Goal: Information Seeking & Learning: Compare options

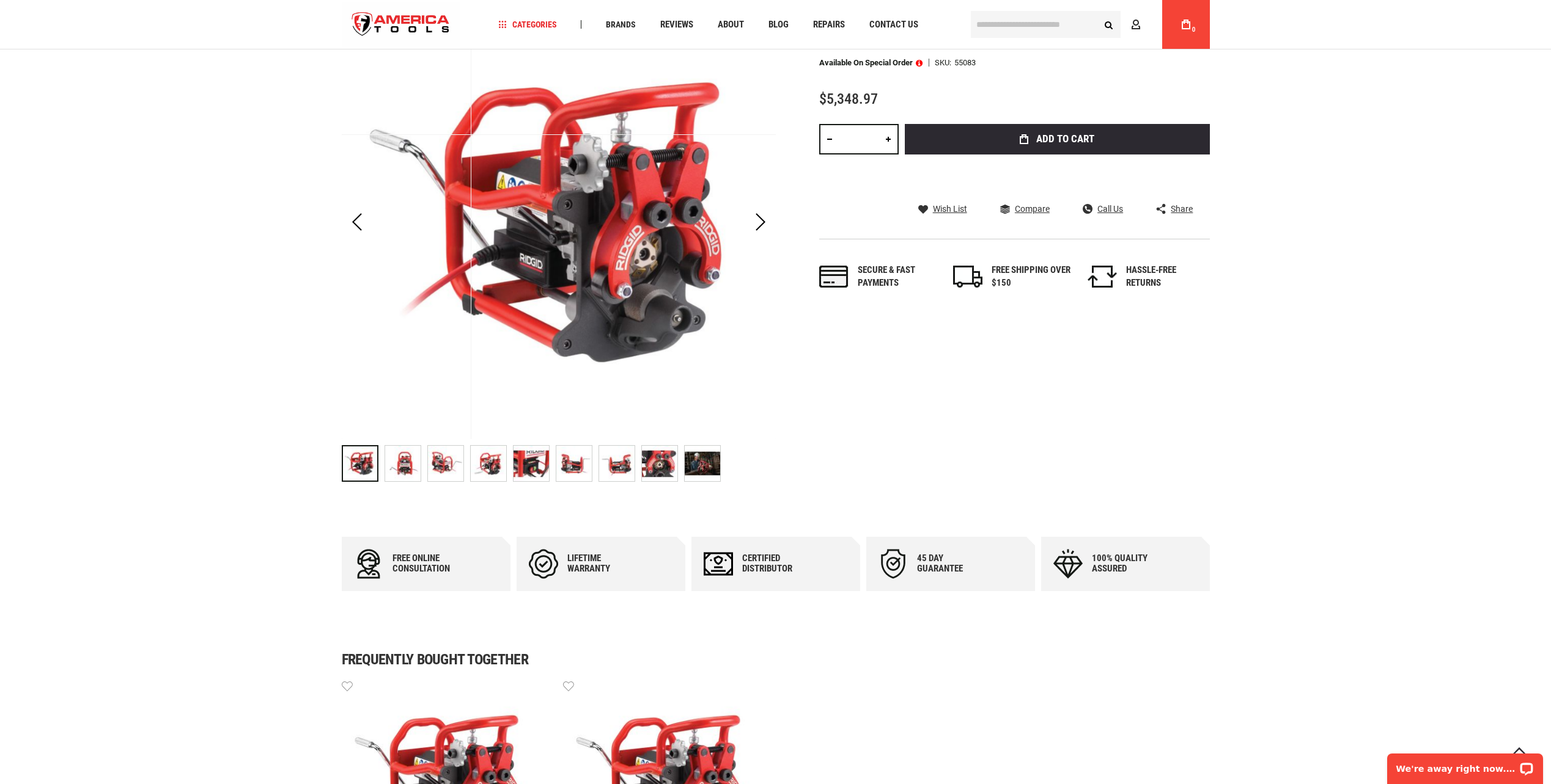
scroll to position [183, 0]
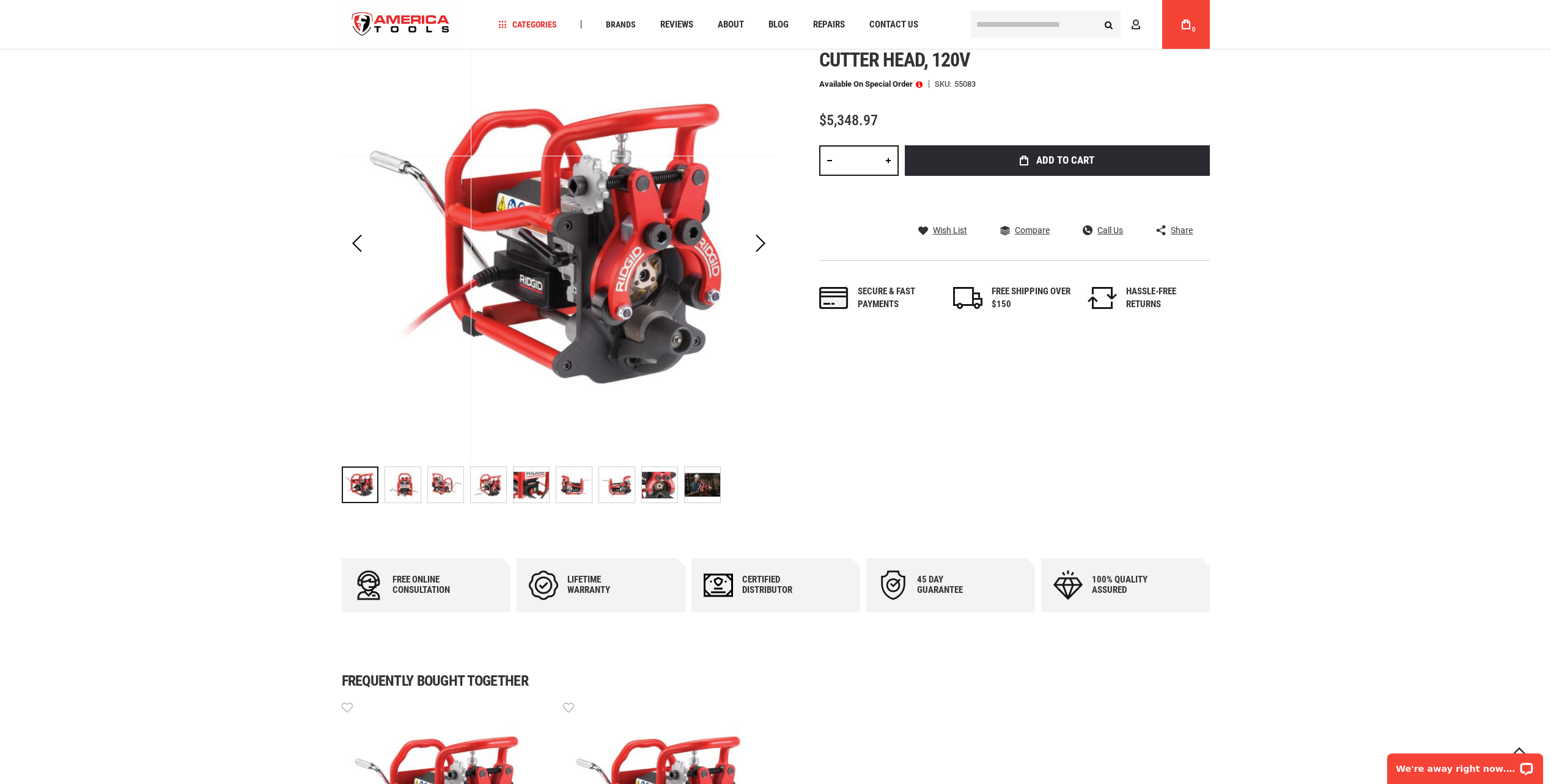
click at [399, 491] on img "RIDGID 55083 PORTABLE PIPE BEVELLER W/45° CUTTER HEAD, 120V" at bounding box center [403, 485] width 36 height 36
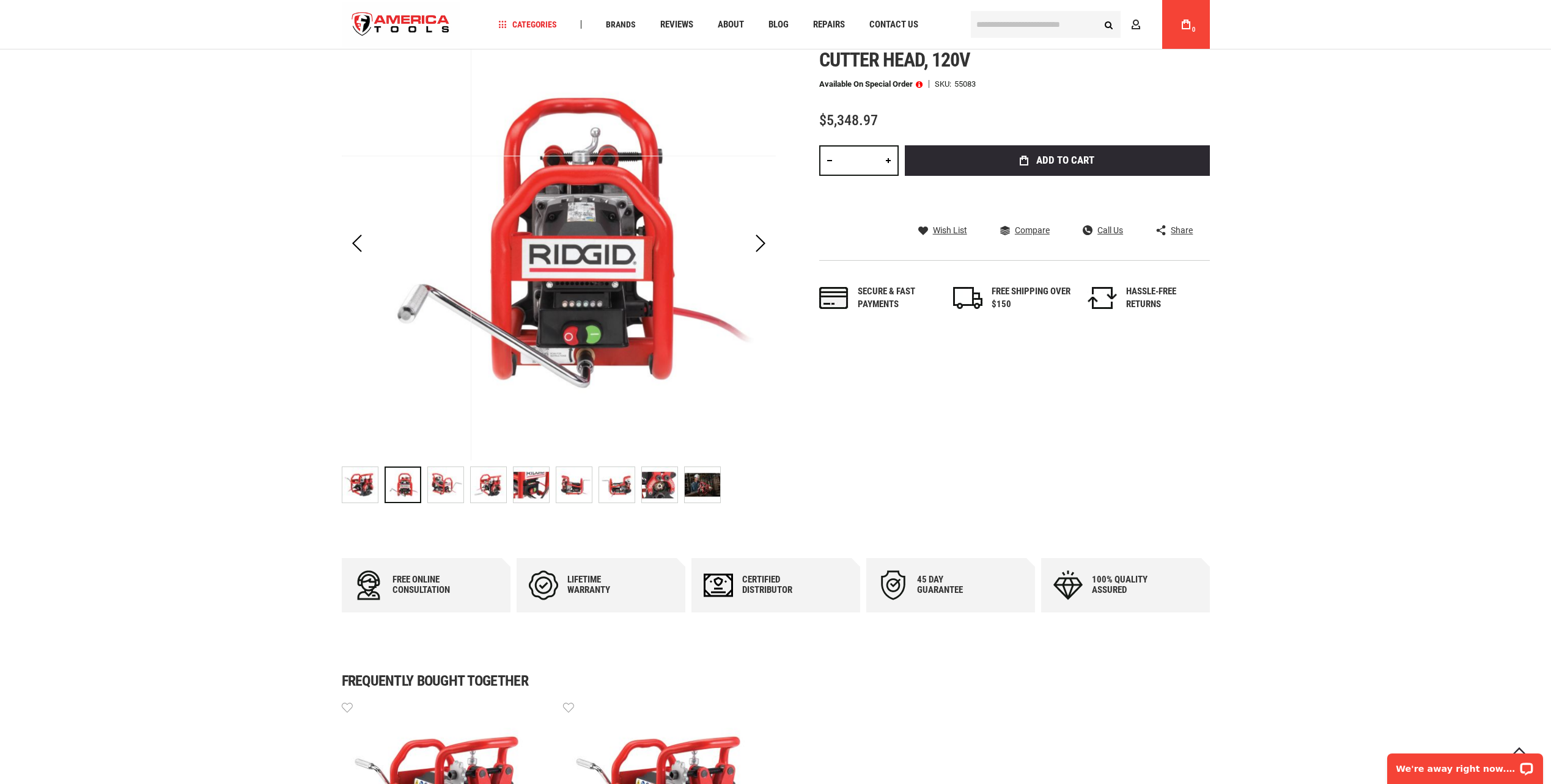
click at [448, 489] on img "RIDGID 55083 PORTABLE PIPE BEVELLER W/45° CUTTER HEAD, 120V" at bounding box center [446, 485] width 36 height 36
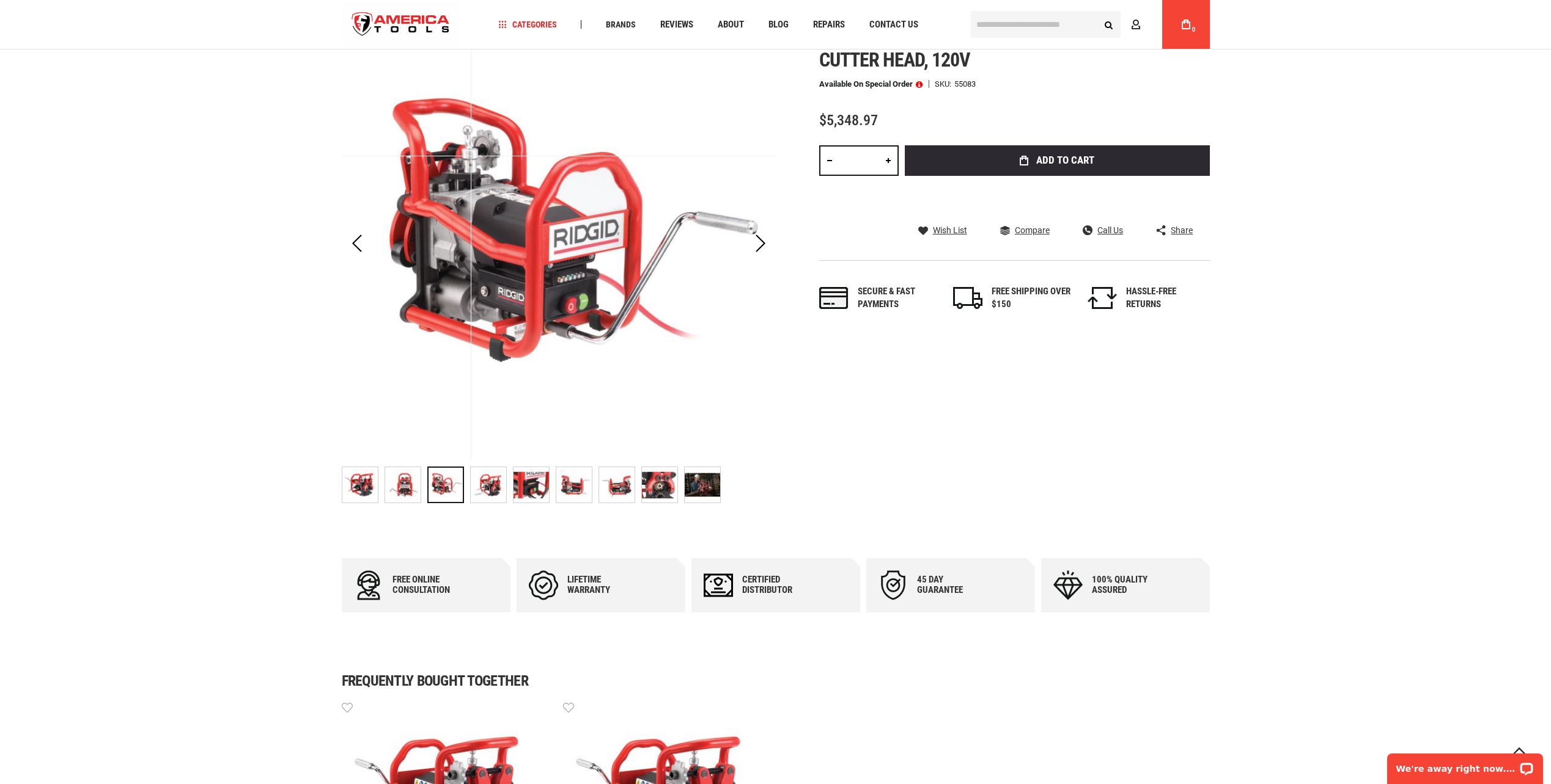
click at [484, 489] on img "RIDGID 55083 PORTABLE PIPE BEVELLER W/45° CUTTER HEAD, 120V" at bounding box center [488, 485] width 36 height 36
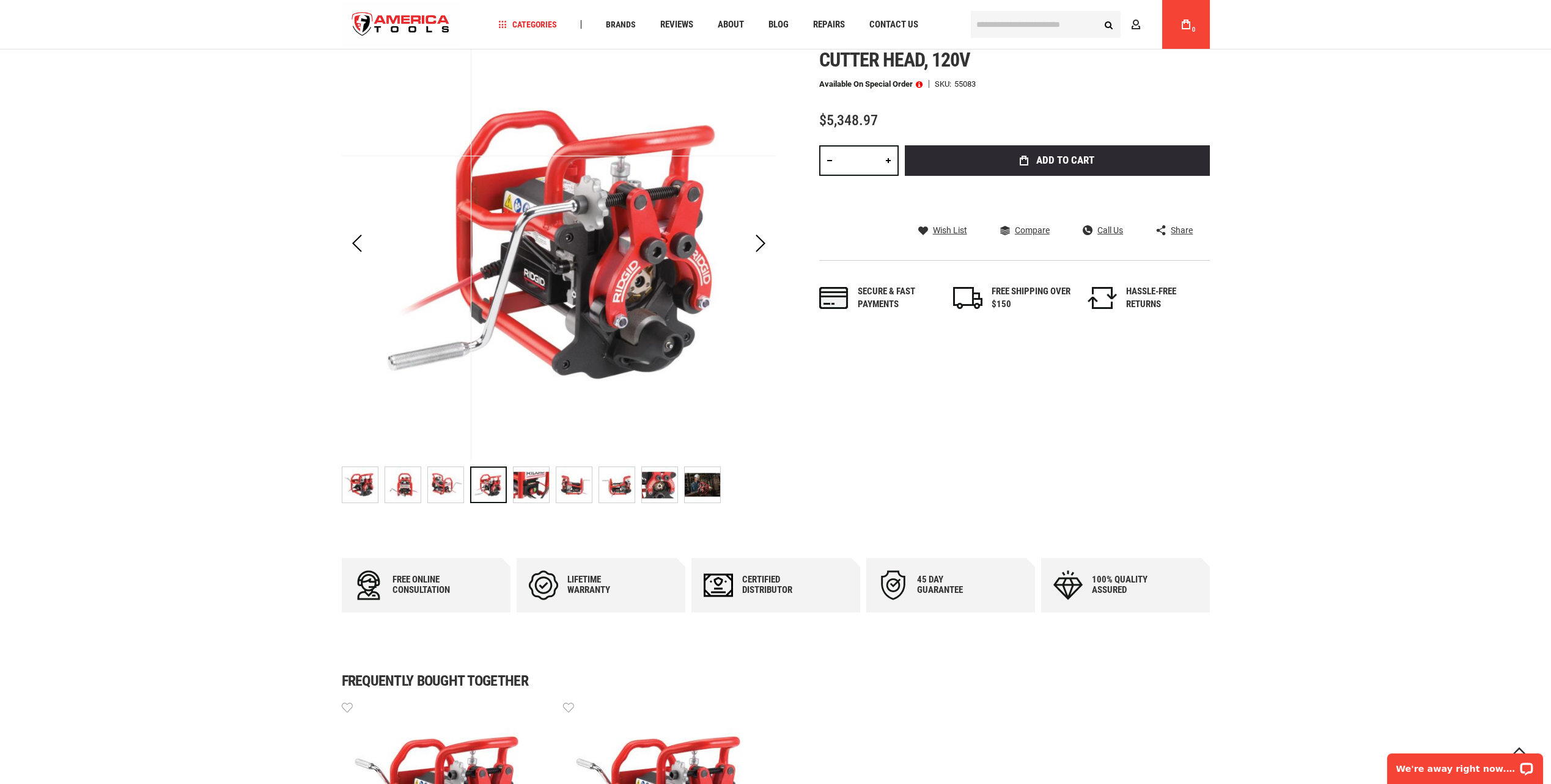
click at [523, 488] on img "RIDGID 55083 PORTABLE PIPE BEVELLER W/45° CUTTER HEAD, 120V" at bounding box center [531, 485] width 36 height 36
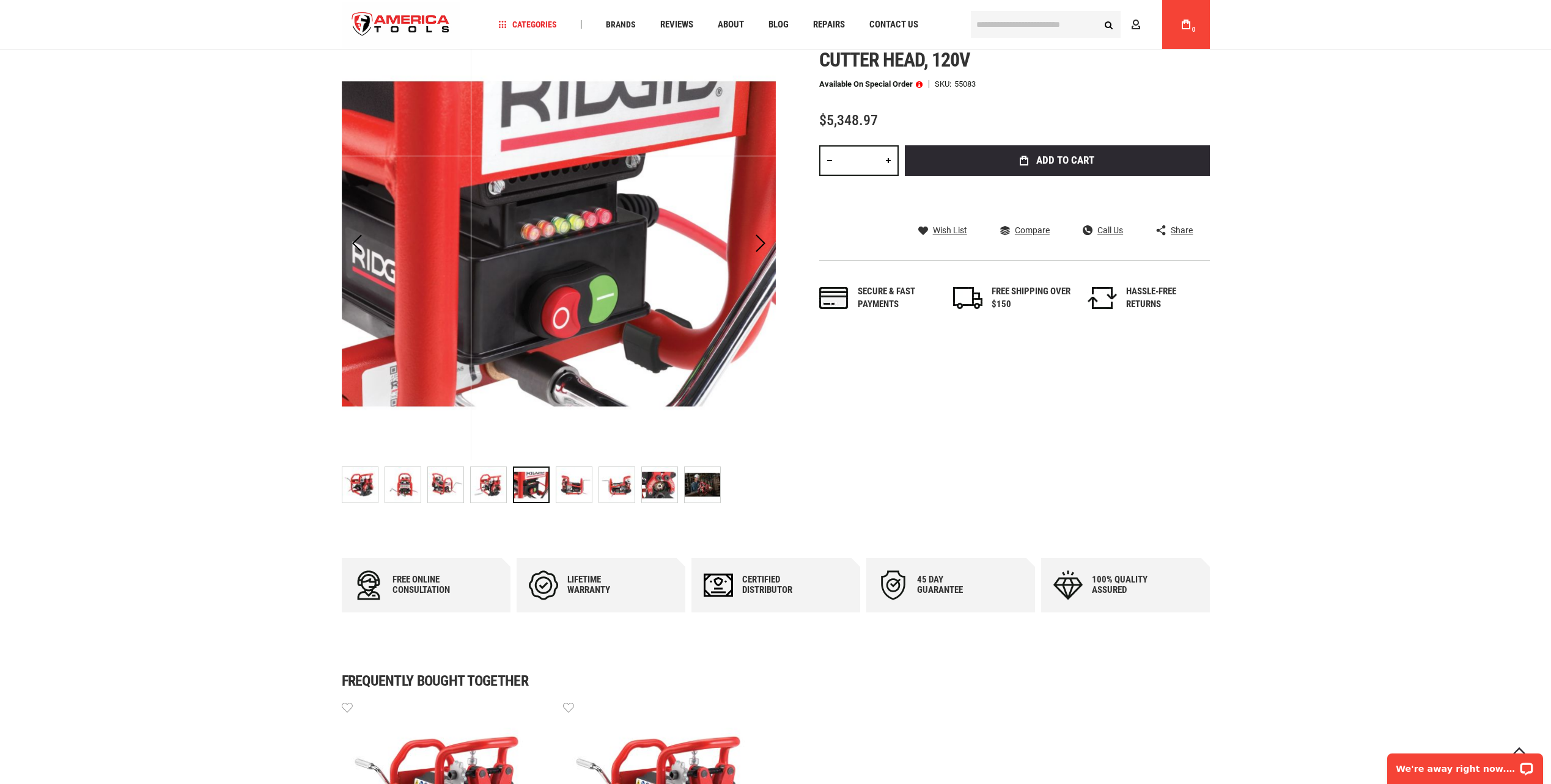
click at [567, 488] on img "RIDGID 55083 PORTABLE PIPE BEVELLER W/45° CUTTER HEAD, 120V" at bounding box center [574, 485] width 36 height 36
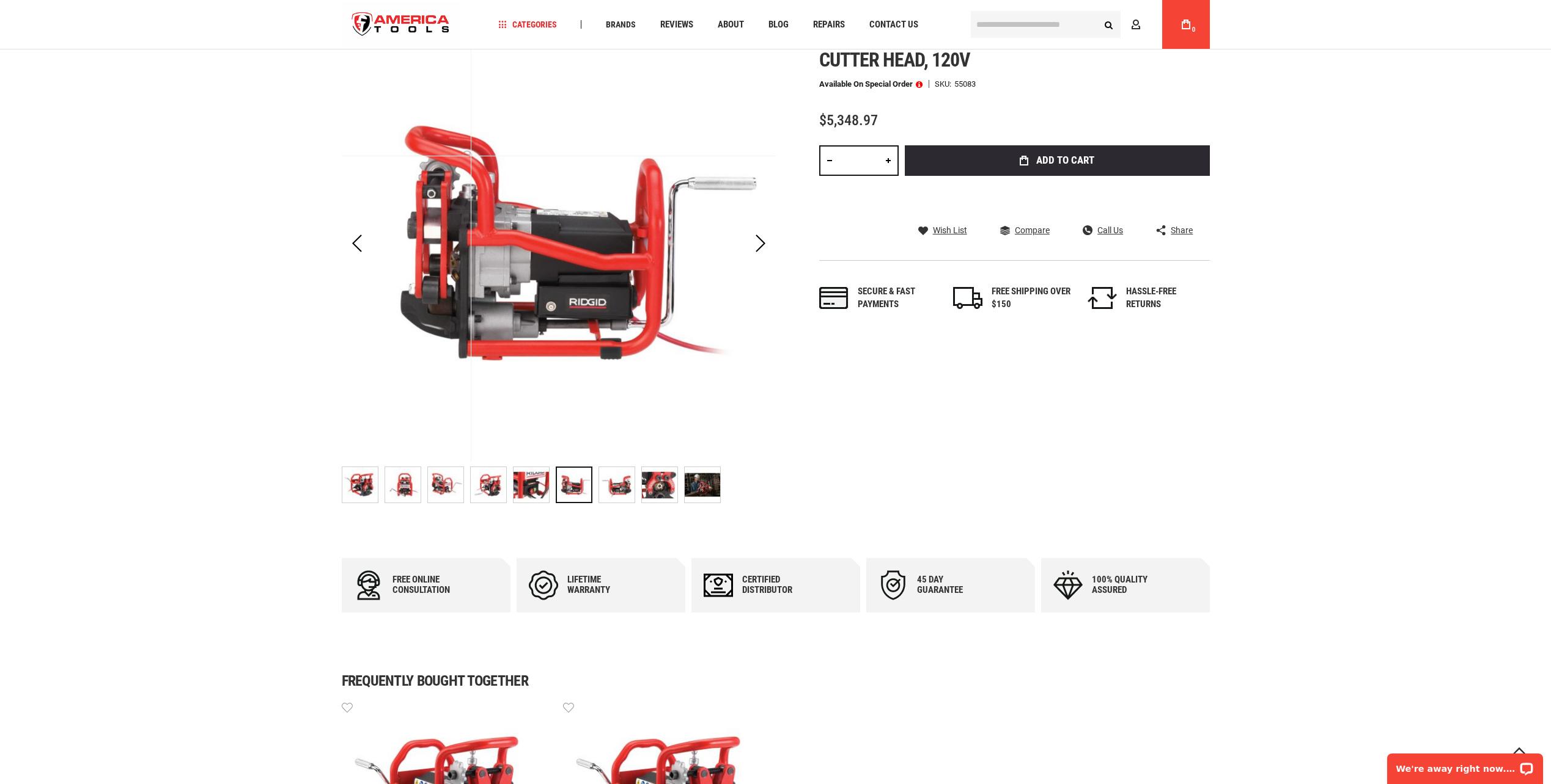
click at [613, 488] on img "RIDGID 55083 PORTABLE PIPE BEVELLER W/45° CUTTER HEAD, 120V" at bounding box center [617, 485] width 36 height 36
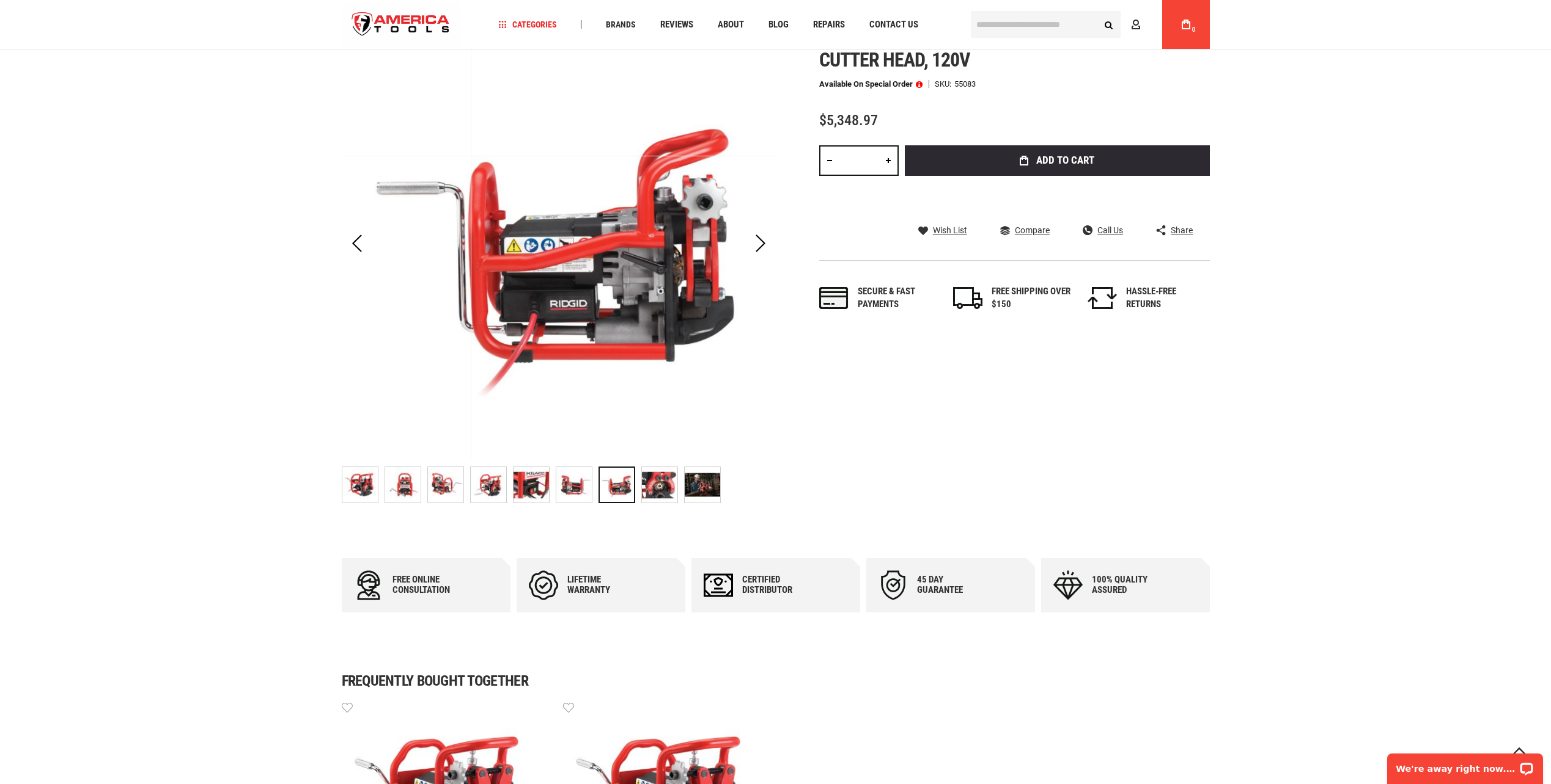
click at [657, 487] on img "RIDGID 55083 PORTABLE PIPE BEVELLER W/45° CUTTER HEAD, 120V" at bounding box center [659, 485] width 36 height 36
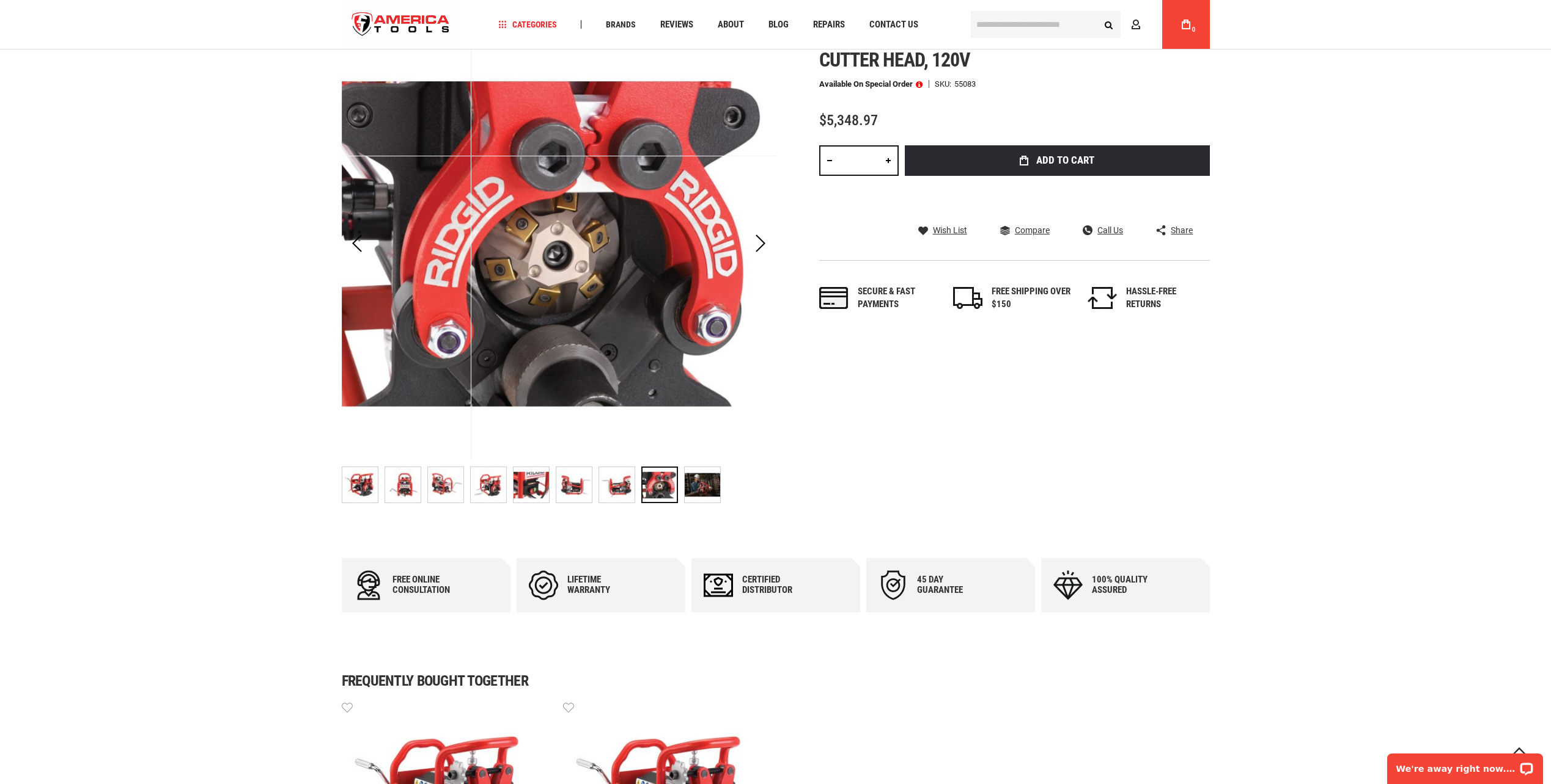
click at [699, 483] on img "RIDGID 55083 PORTABLE PIPE BEVELLER W/45° CUTTER HEAD, 120V" at bounding box center [703, 485] width 36 height 36
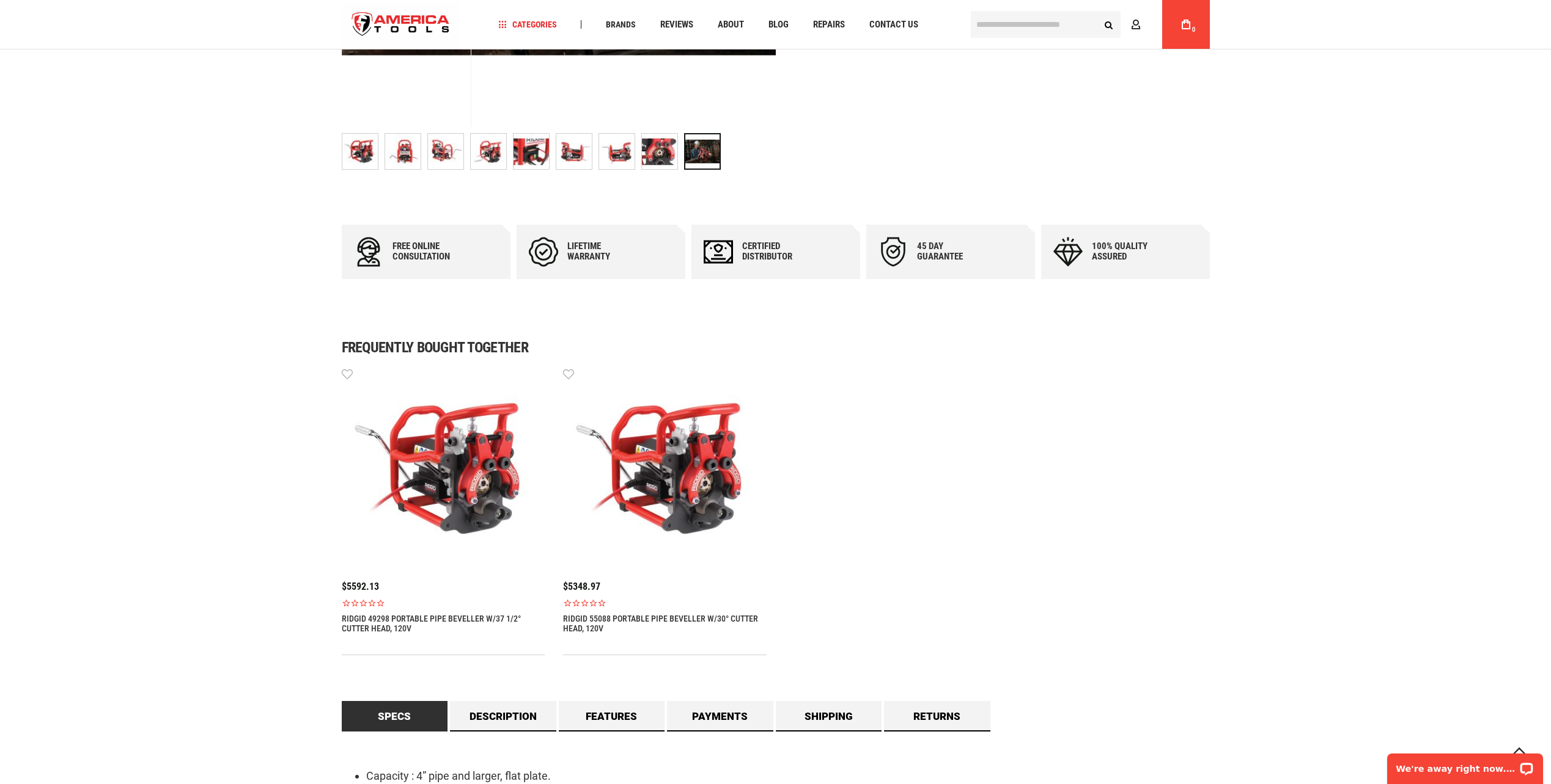
scroll to position [550, 0]
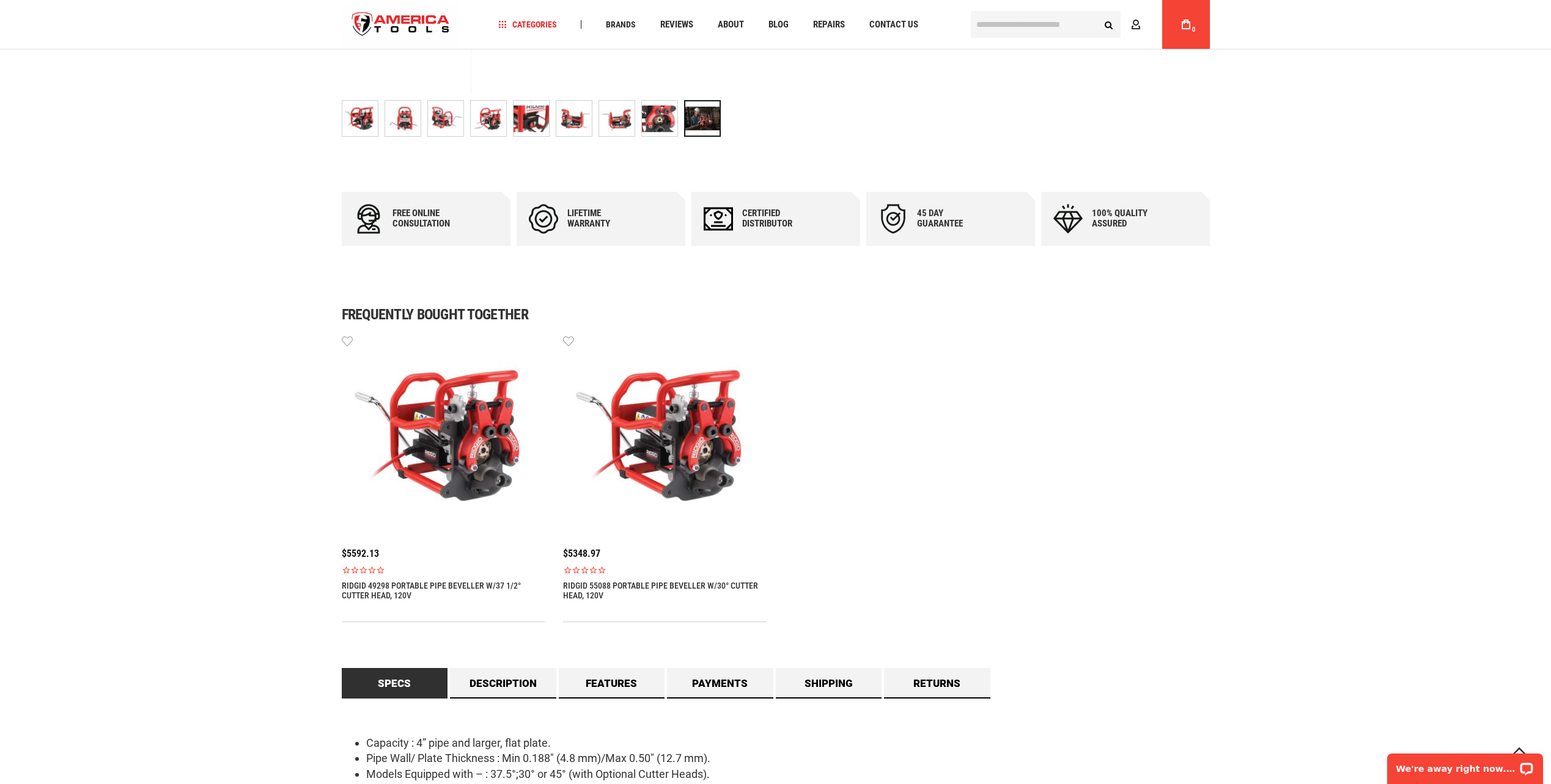
click at [476, 470] on img at bounding box center [443, 435] width 203 height 203
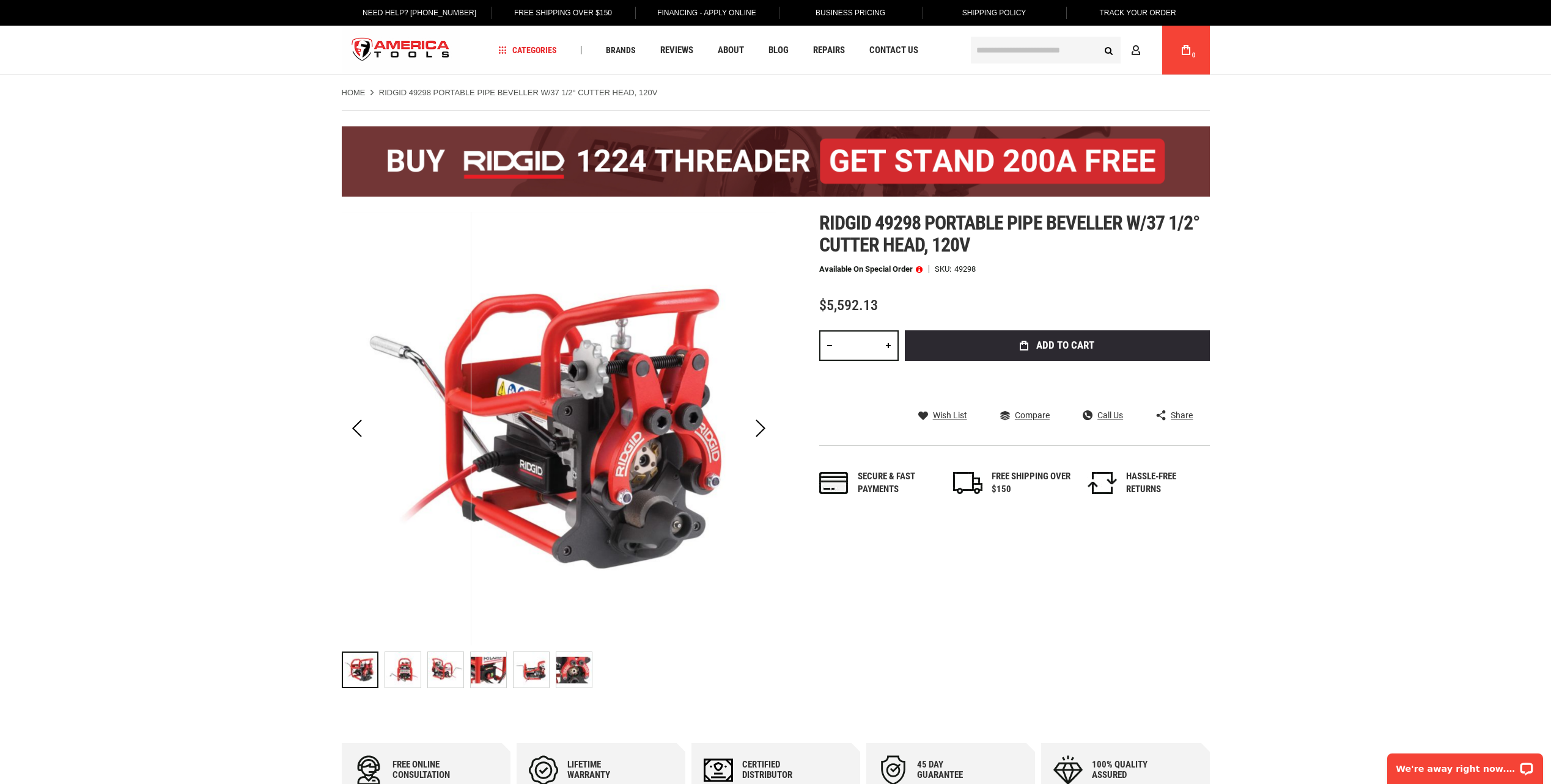
click at [405, 666] on img "RIDGID 49298 PORTABLE PIPE BEVELLER W/37 1/2° CUTTER HEAD, 120V" at bounding box center [403, 670] width 36 height 36
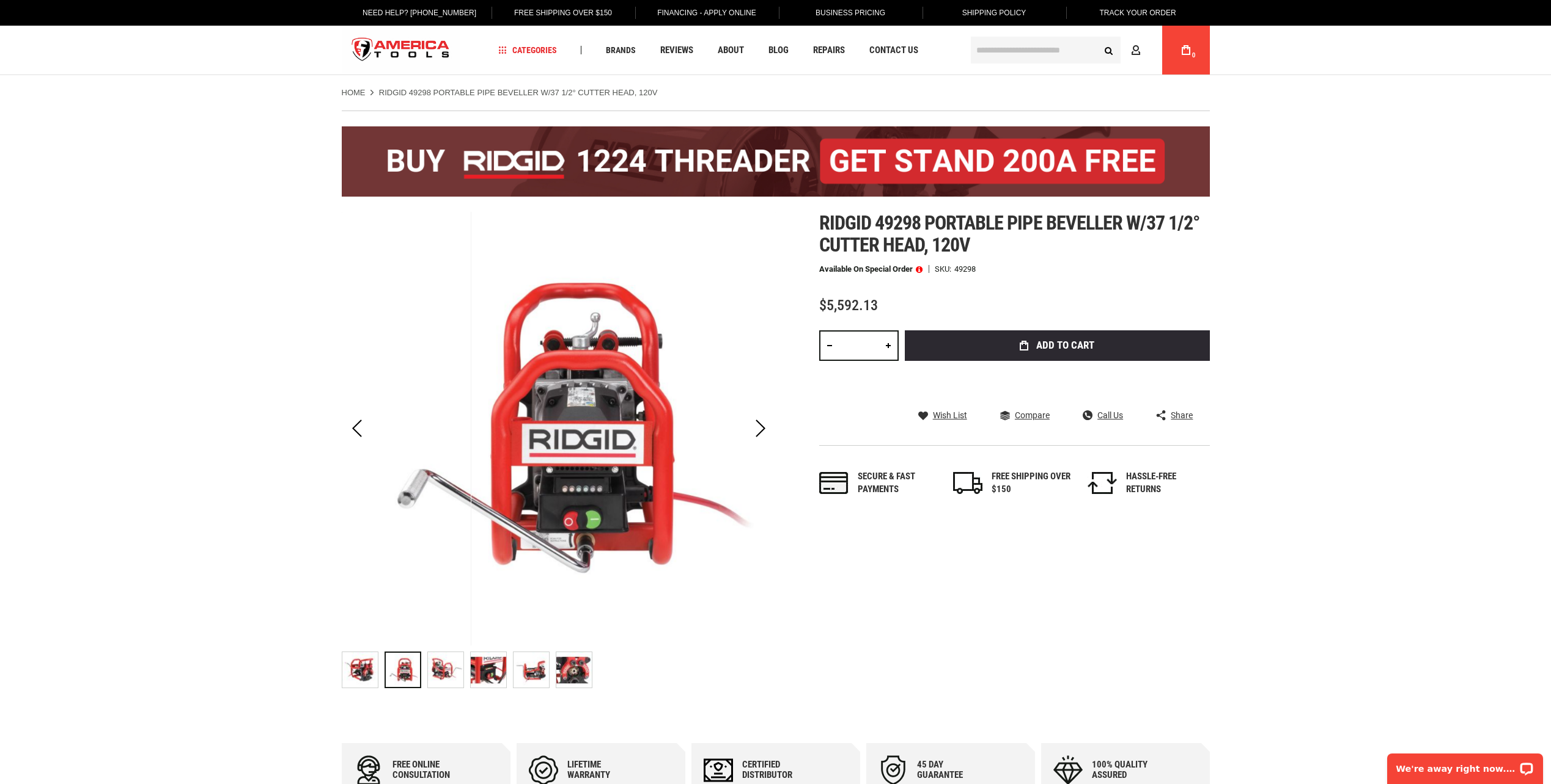
click at [445, 668] on img "RIDGID 49298 PORTABLE PIPE BEVELLER W/37 1/2° CUTTER HEAD, 120V" at bounding box center [446, 670] width 36 height 36
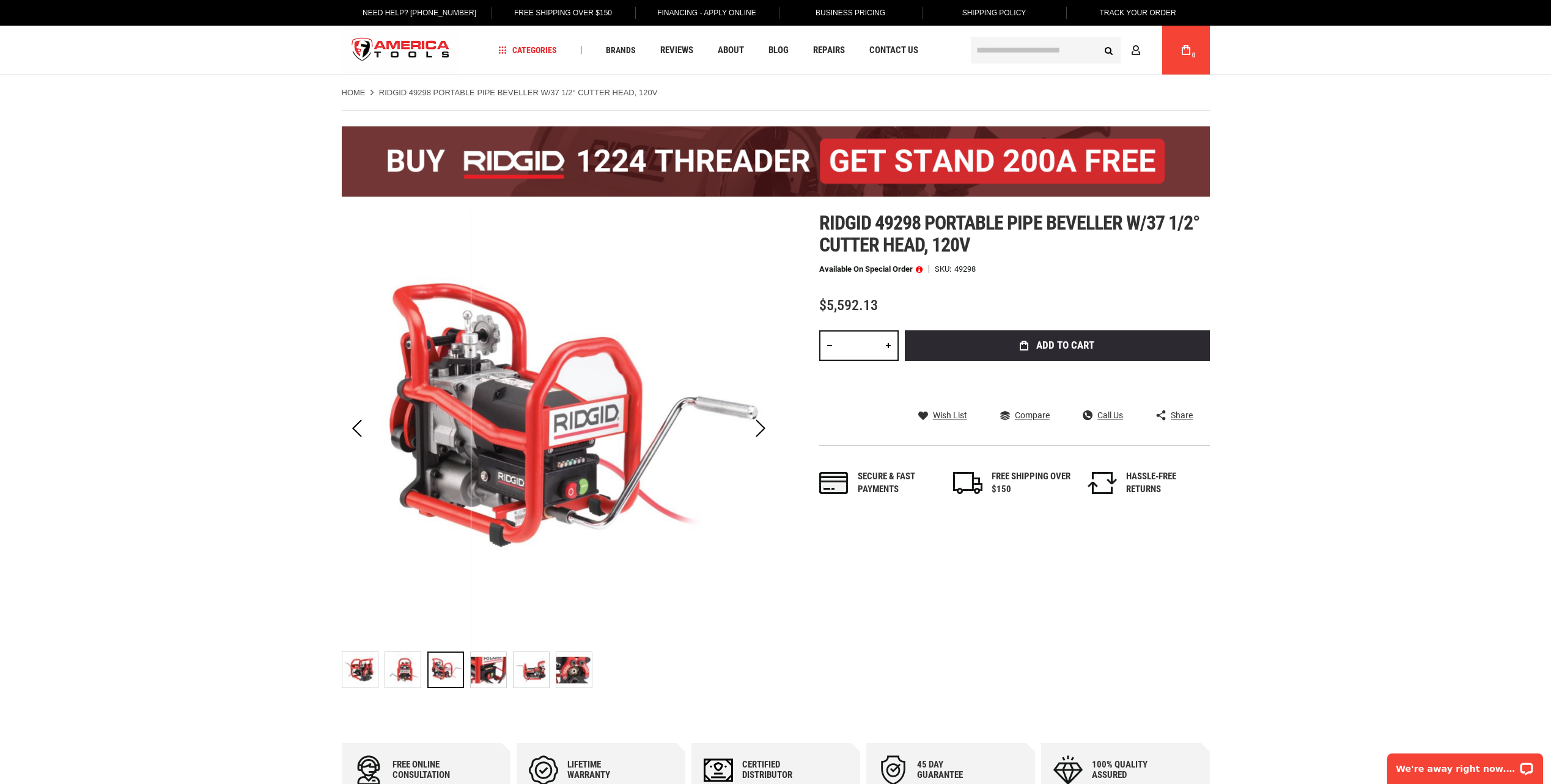
click at [481, 674] on img "RIDGID 49298 PORTABLE PIPE BEVELLER W/37 1/2° CUTTER HEAD, 120V" at bounding box center [488, 670] width 36 height 36
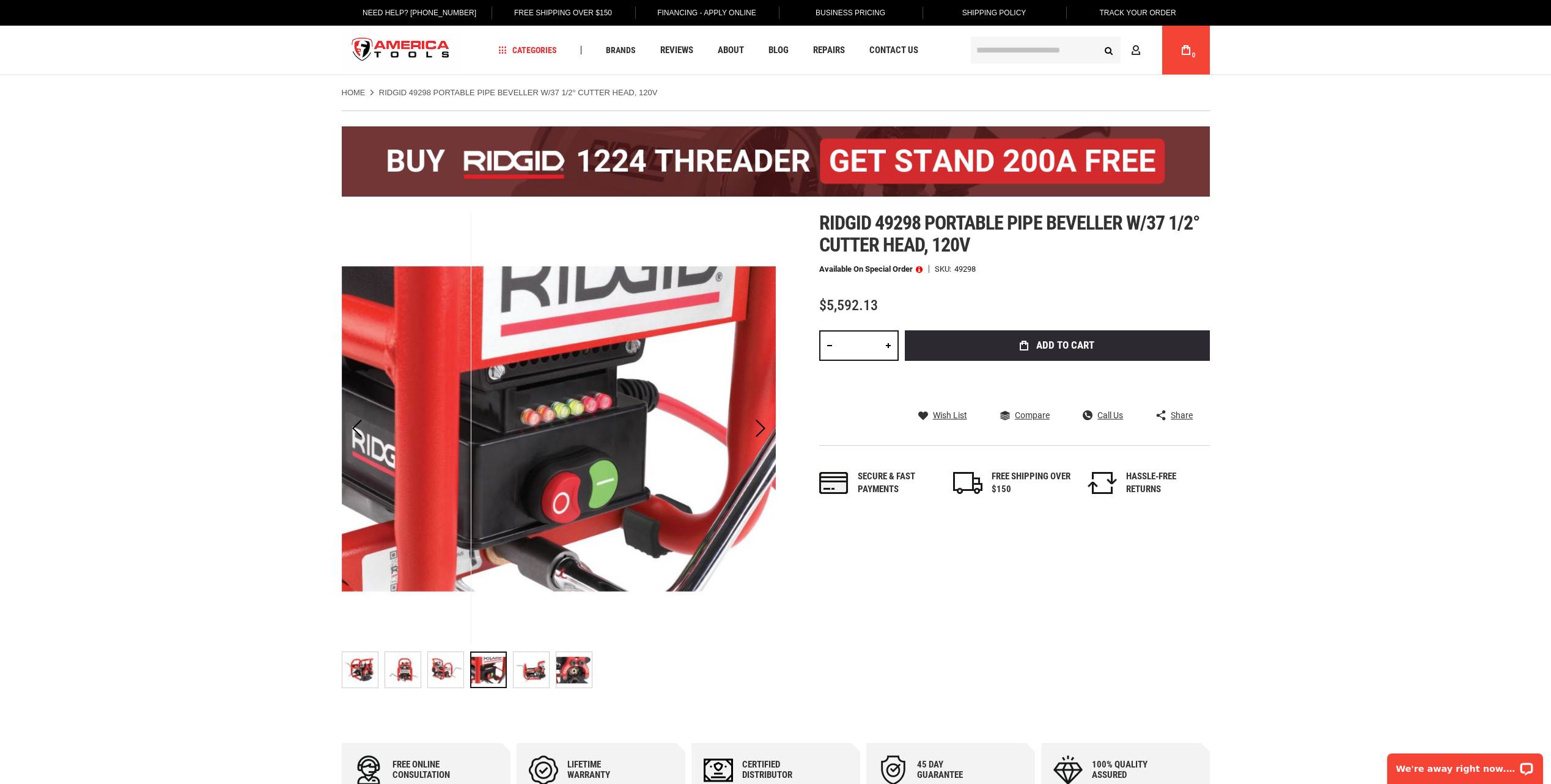
click at [531, 672] on img "RIDGID 49298 PORTABLE PIPE BEVELLER W/37 1/2° CUTTER HEAD, 120V" at bounding box center [531, 670] width 36 height 36
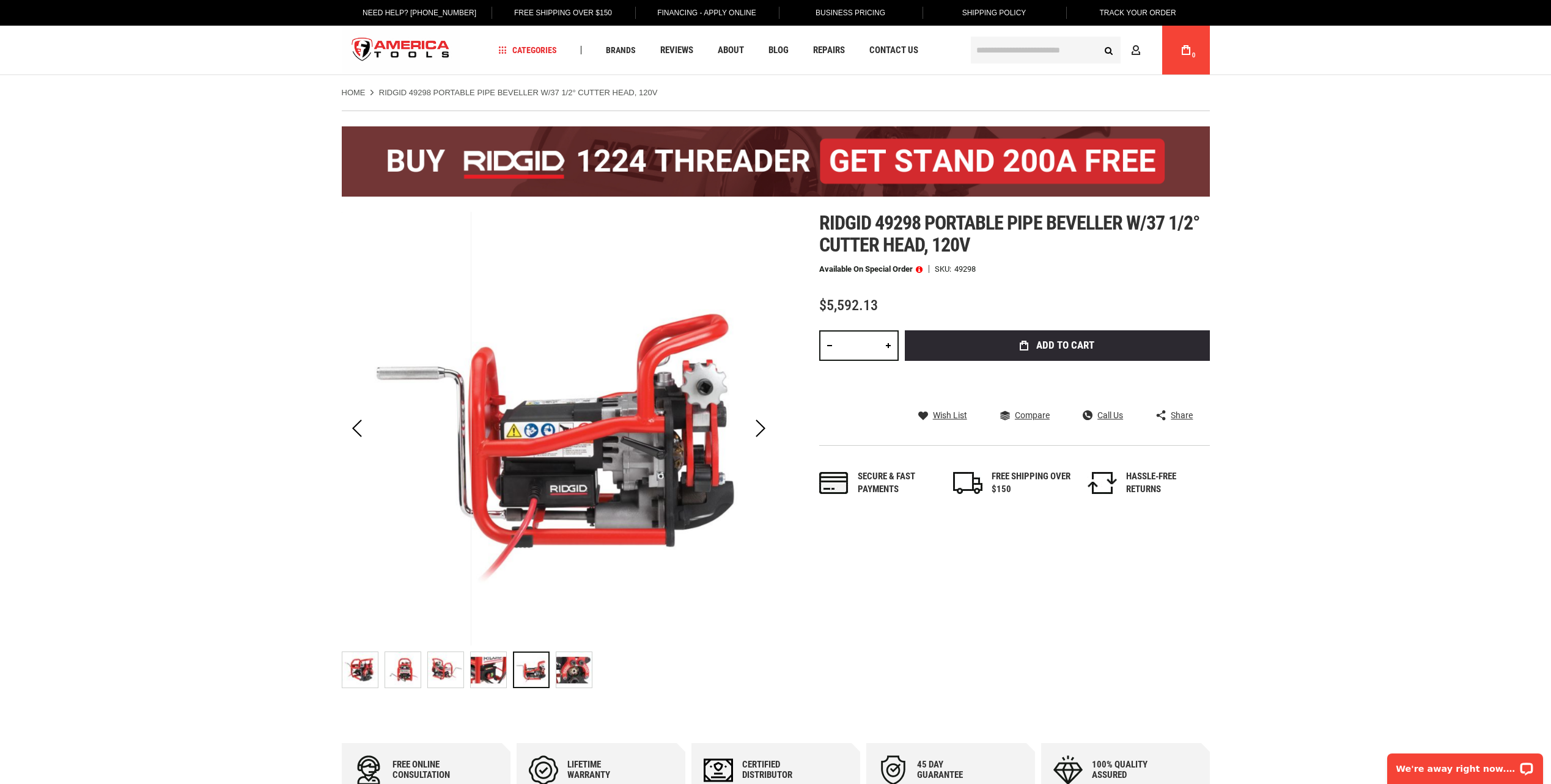
click at [578, 670] on img "RIDGID 49298 PORTABLE PIPE BEVELLER W/37 1/2° CUTTER HEAD, 120V" at bounding box center [574, 670] width 36 height 36
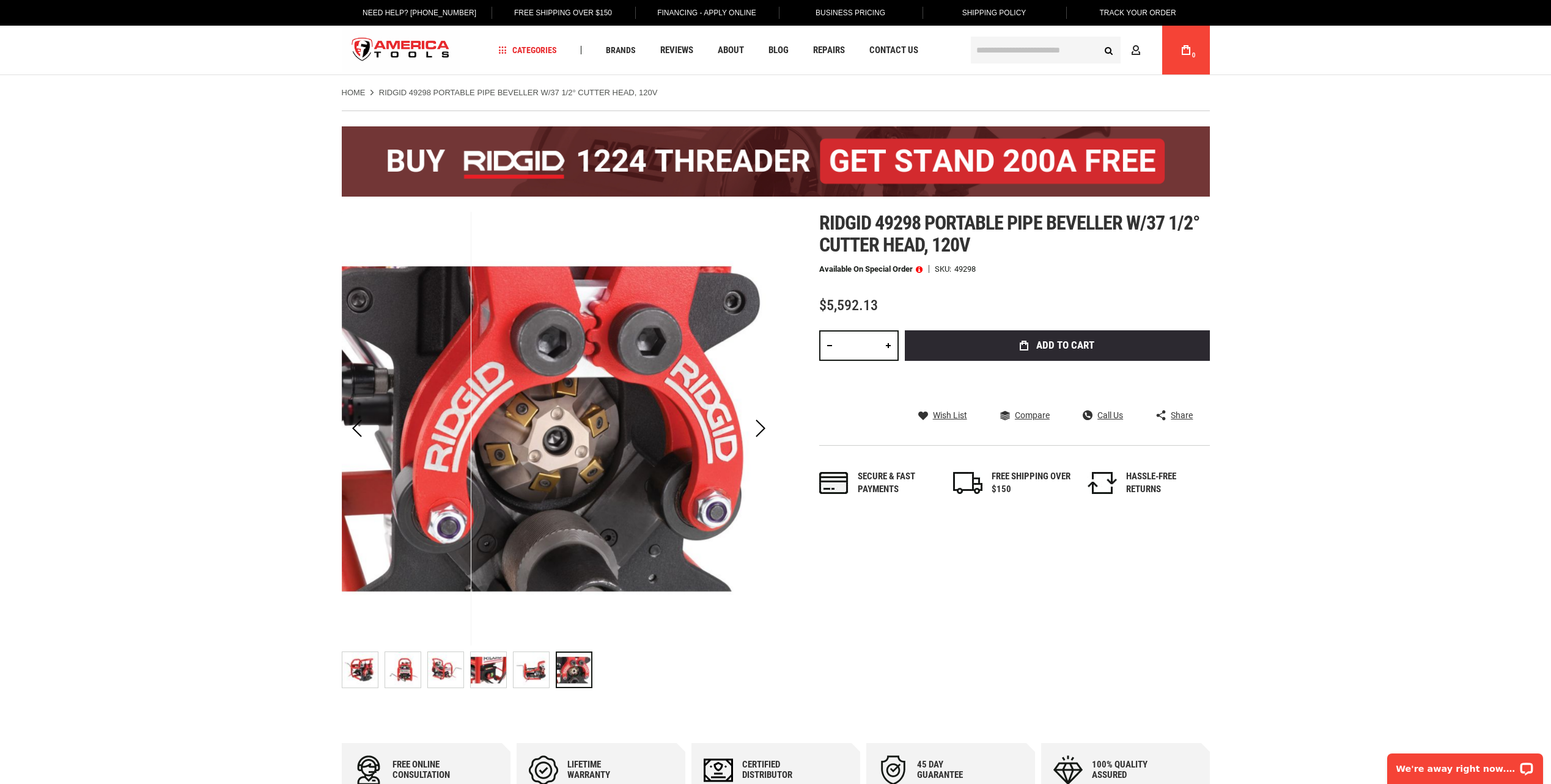
click at [368, 667] on img "RIDGID 49298 PORTABLE PIPE BEVELLER W/37 1/2° CUTTER HEAD, 120V" at bounding box center [360, 670] width 36 height 36
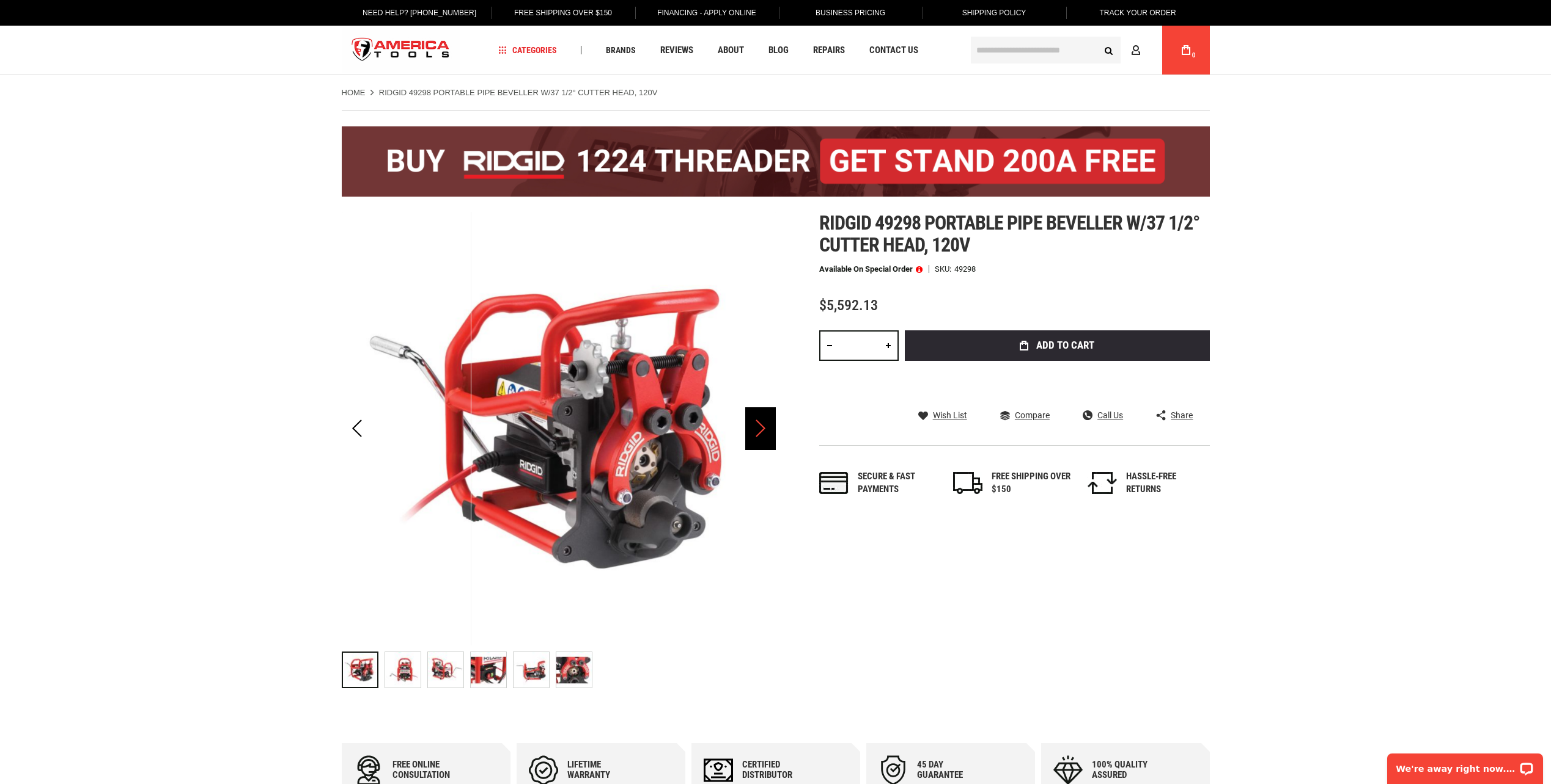
click at [768, 434] on div "Next" at bounding box center [760, 428] width 30 height 42
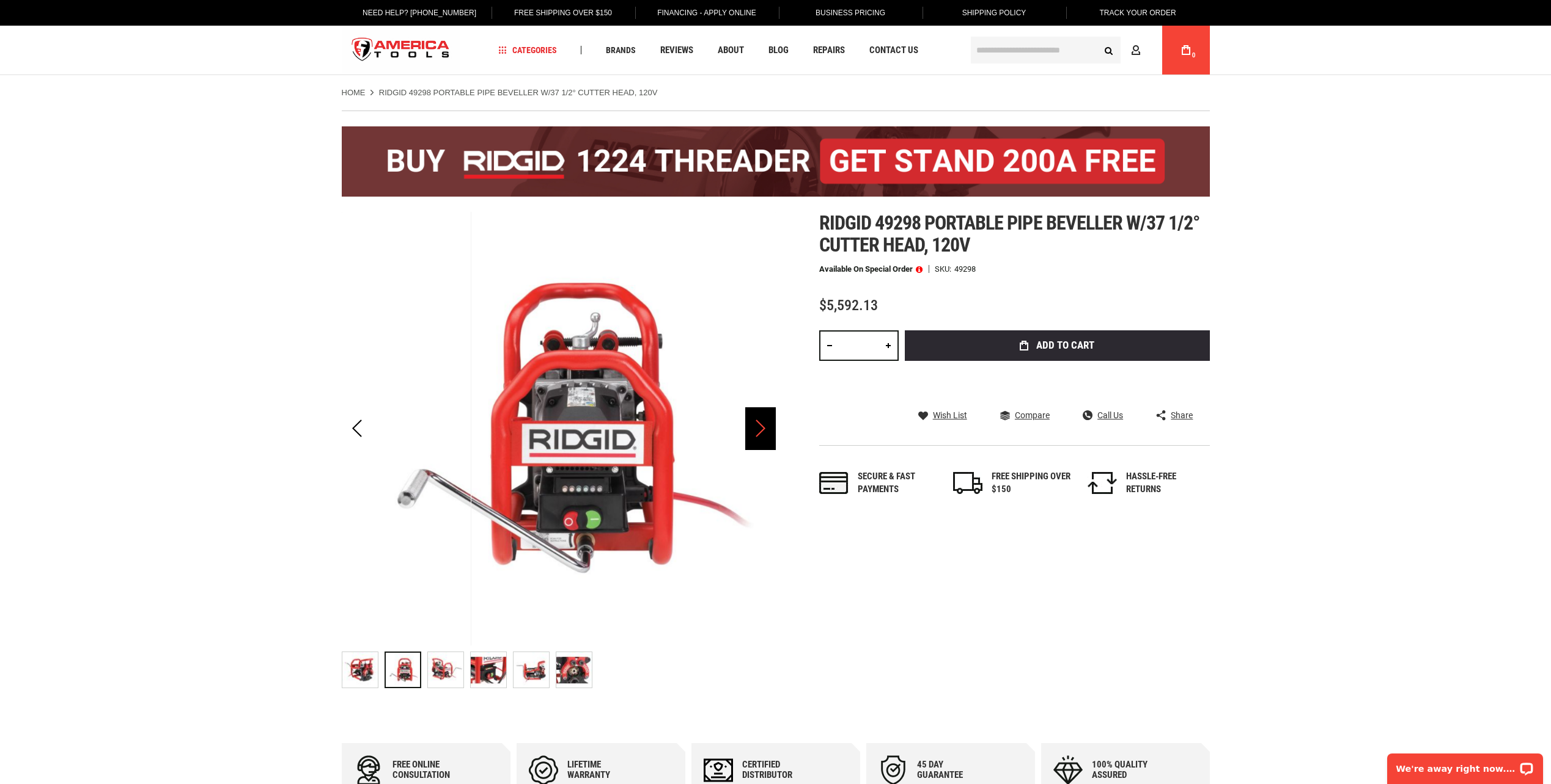
click at [768, 434] on div "Next" at bounding box center [760, 428] width 30 height 42
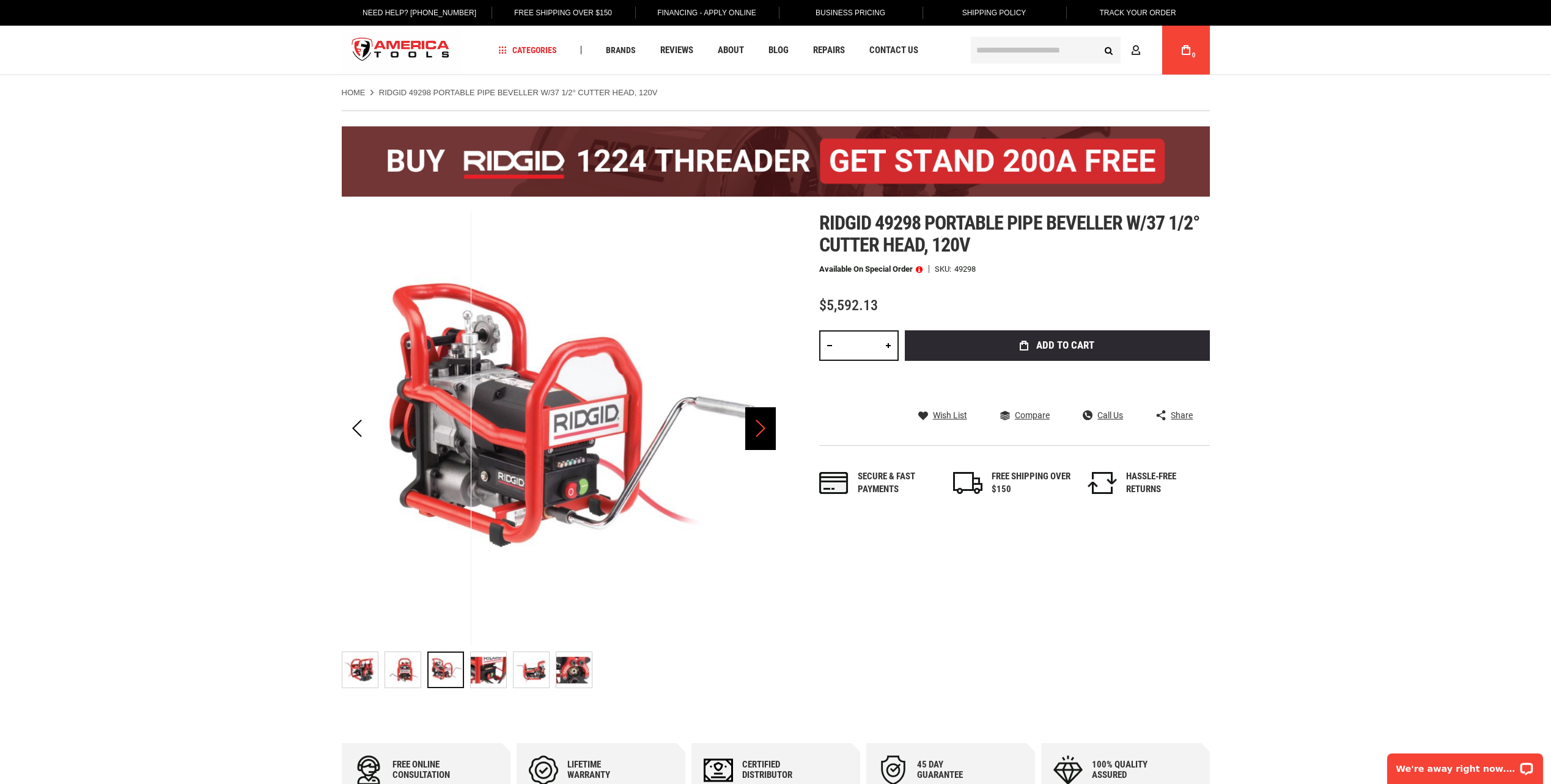
click at [768, 434] on div "Next" at bounding box center [760, 428] width 30 height 42
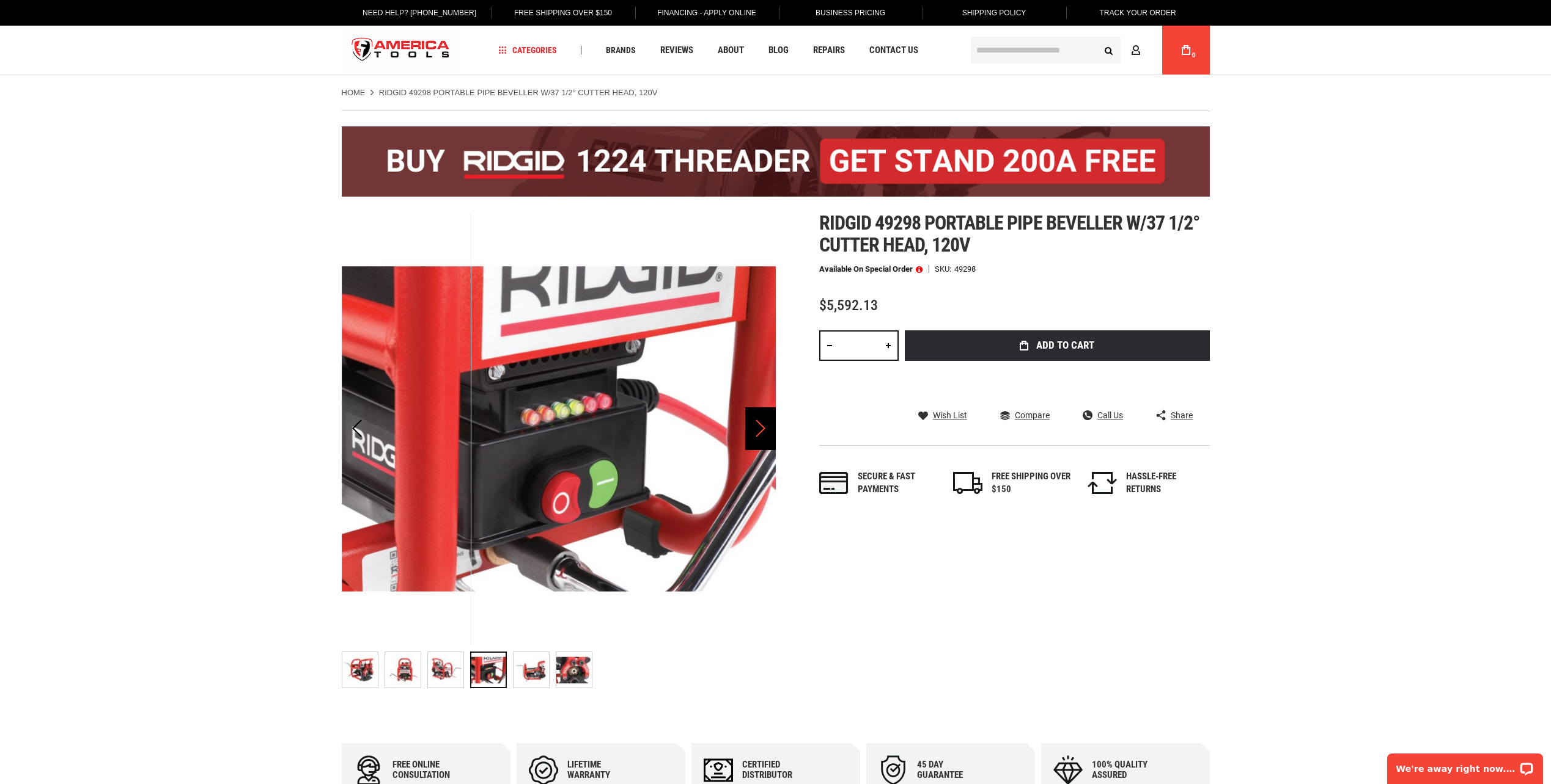
click at [768, 434] on div "Next" at bounding box center [760, 428] width 30 height 42
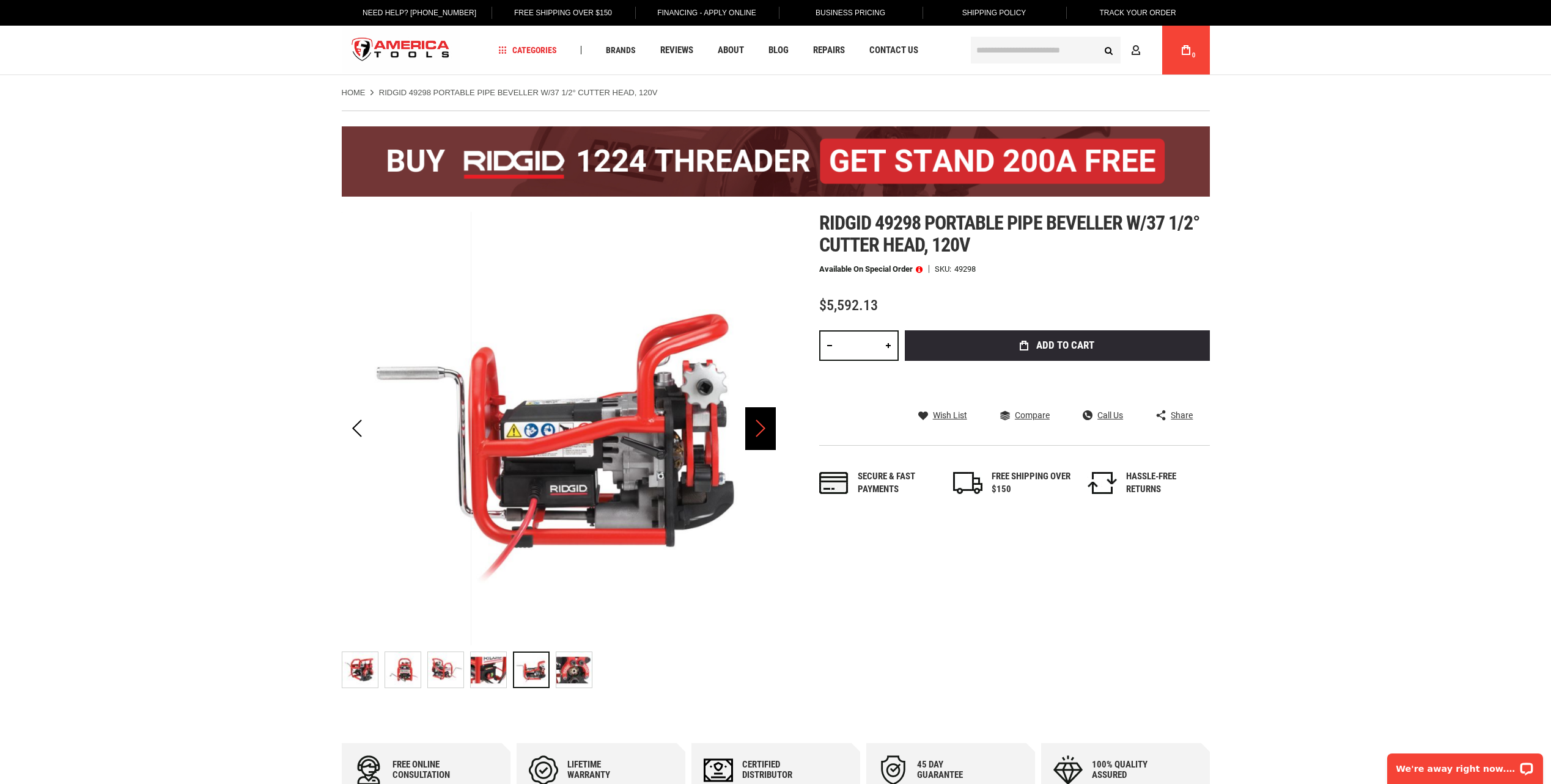
click at [768, 434] on div "Next" at bounding box center [760, 428] width 30 height 42
